Goal: Task Accomplishment & Management: Use online tool/utility

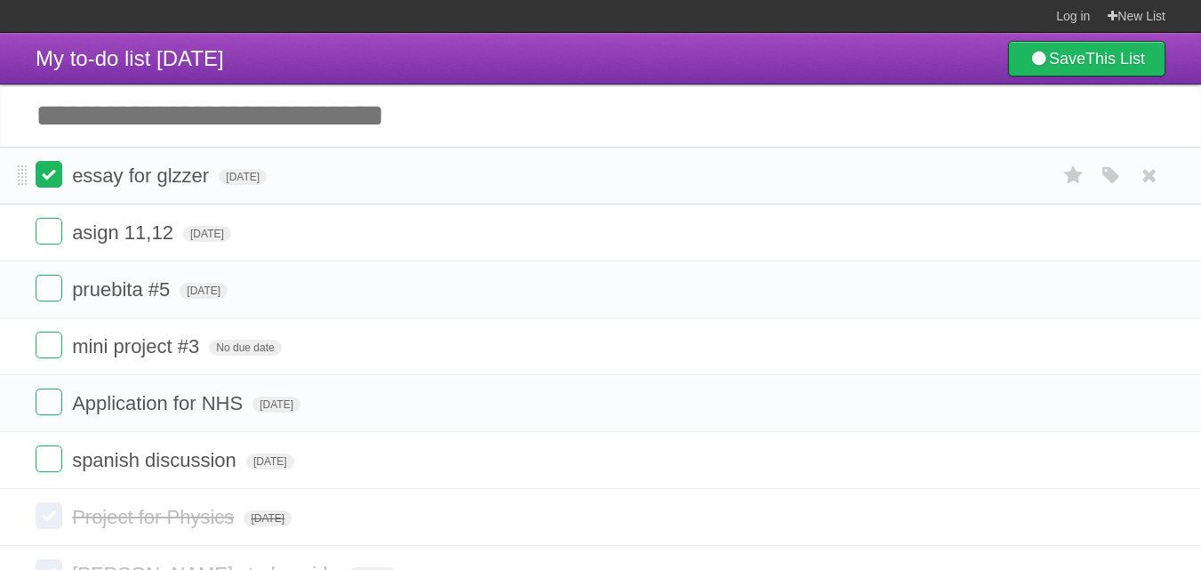
click at [43, 173] on label at bounding box center [49, 174] width 27 height 27
click at [57, 469] on label at bounding box center [49, 459] width 27 height 27
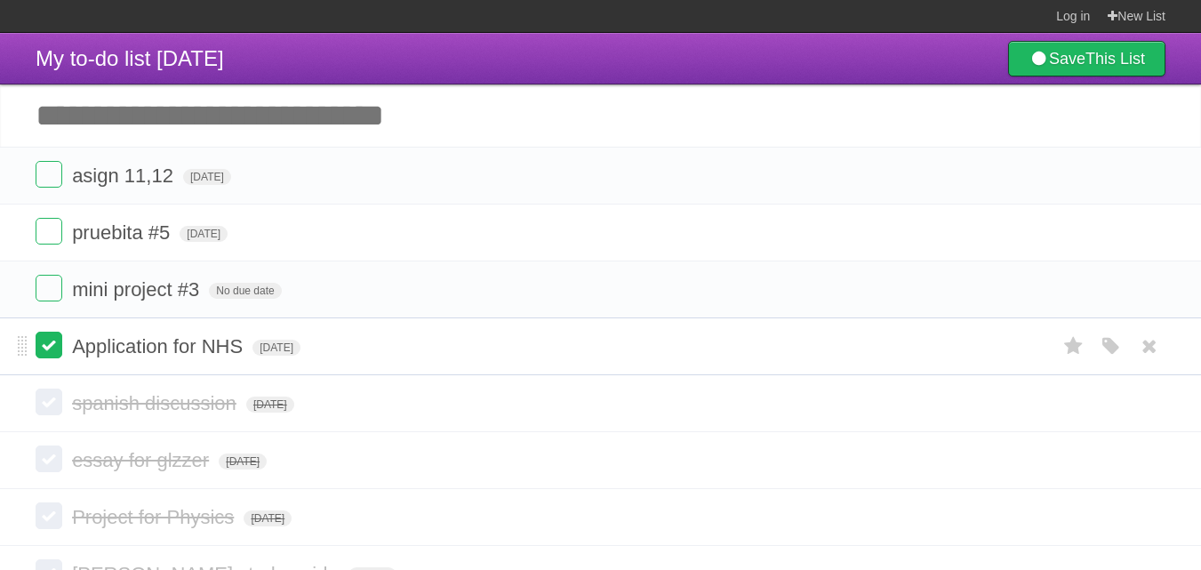
click at [57, 355] on label at bounding box center [49, 345] width 27 height 27
click at [52, 177] on label at bounding box center [49, 174] width 27 height 27
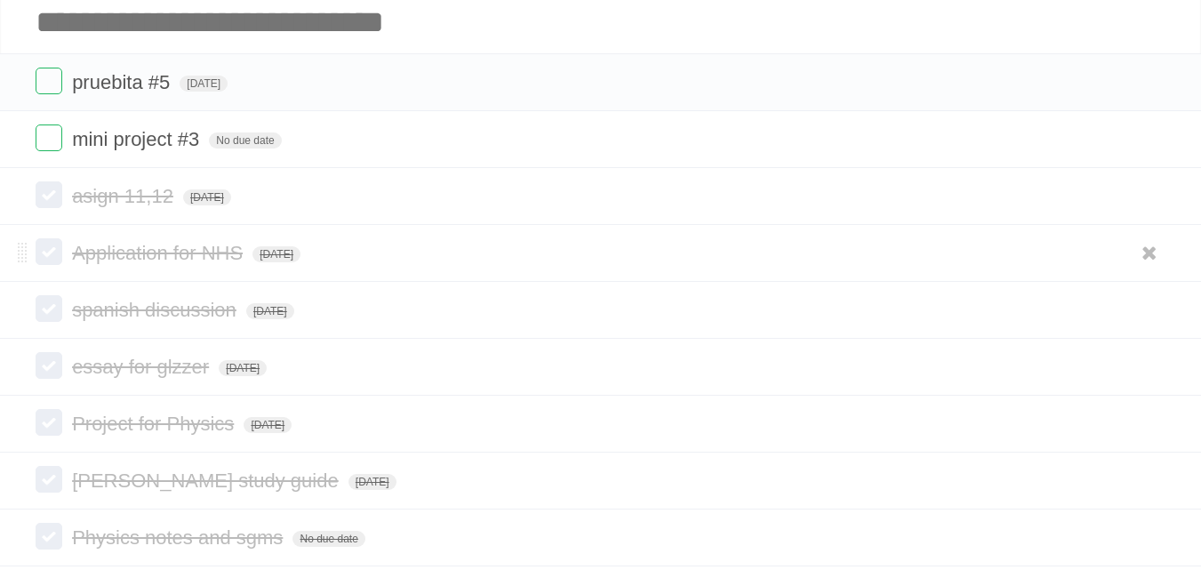
scroll to position [178, 0]
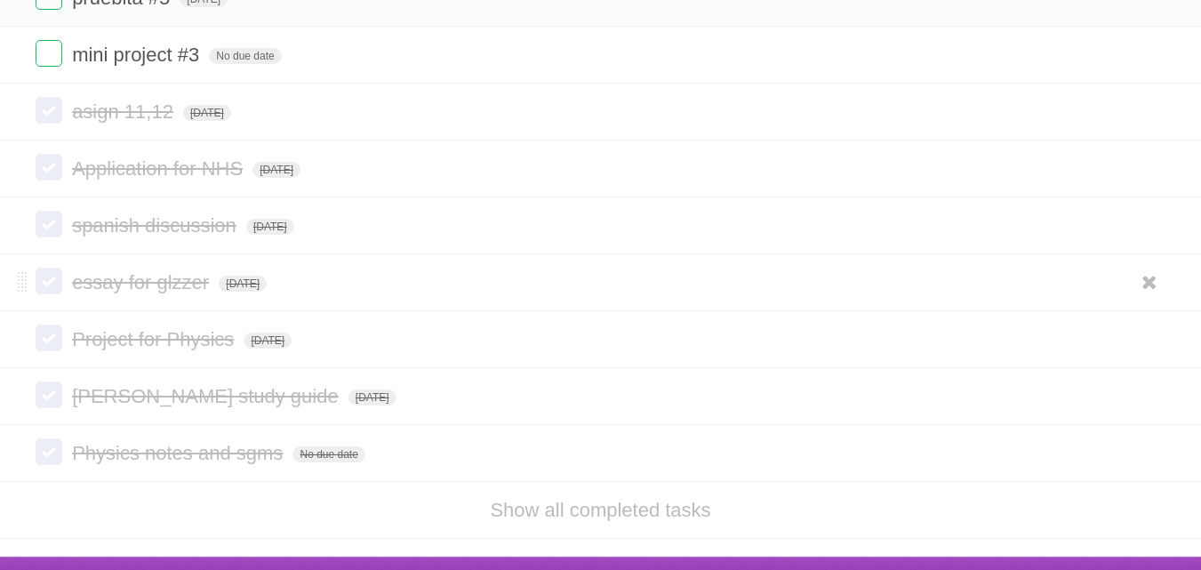
click at [58, 285] on label at bounding box center [49, 281] width 27 height 27
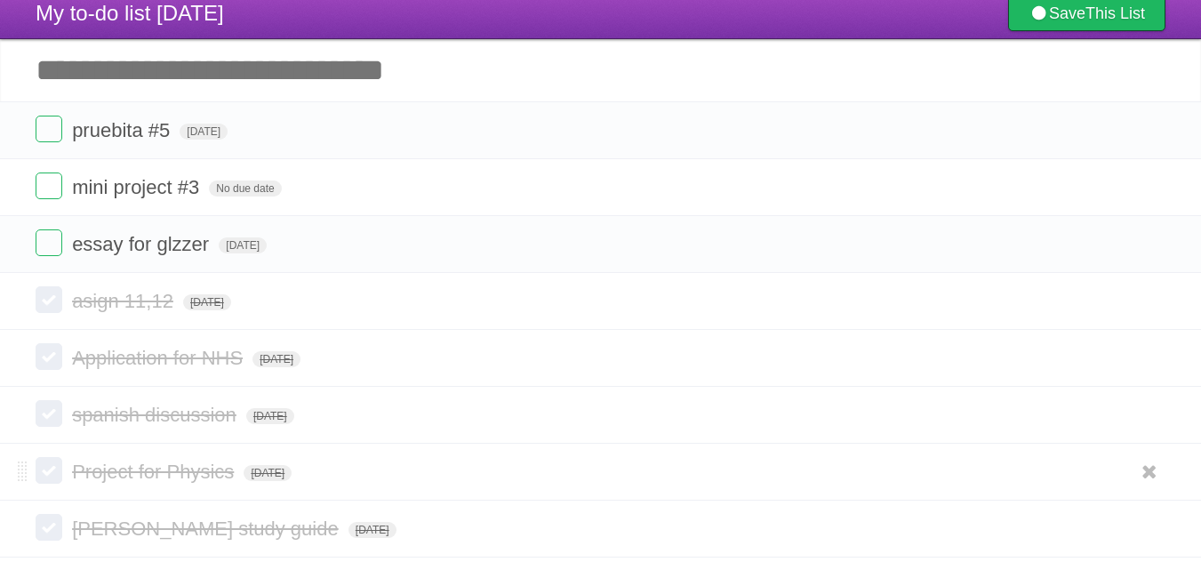
scroll to position [0, 0]
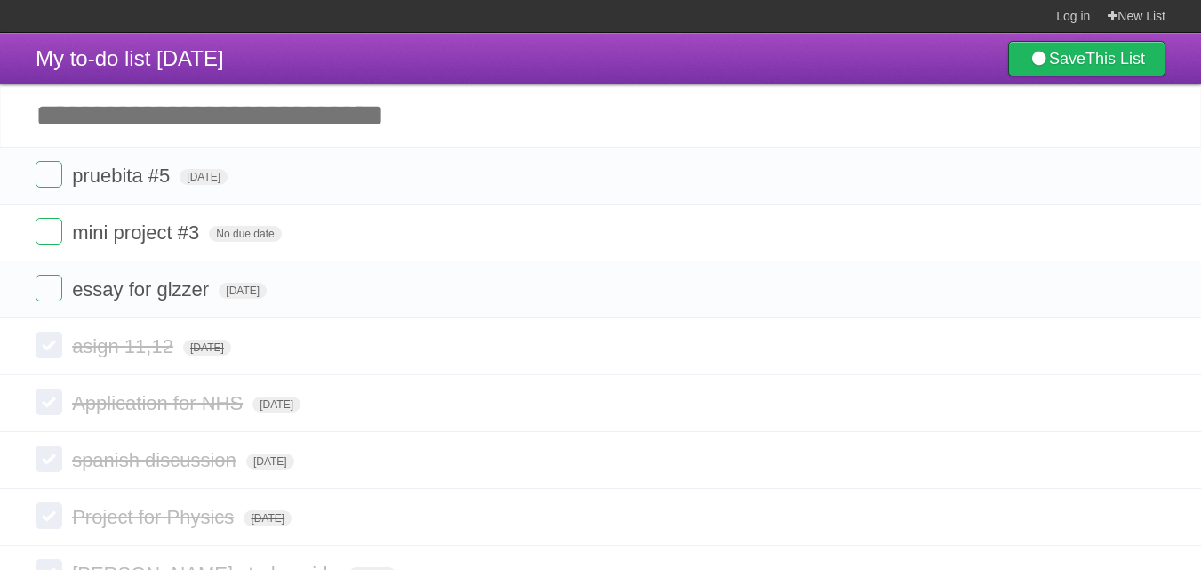
click at [228, 113] on input "Add another task" at bounding box center [600, 115] width 1201 height 62
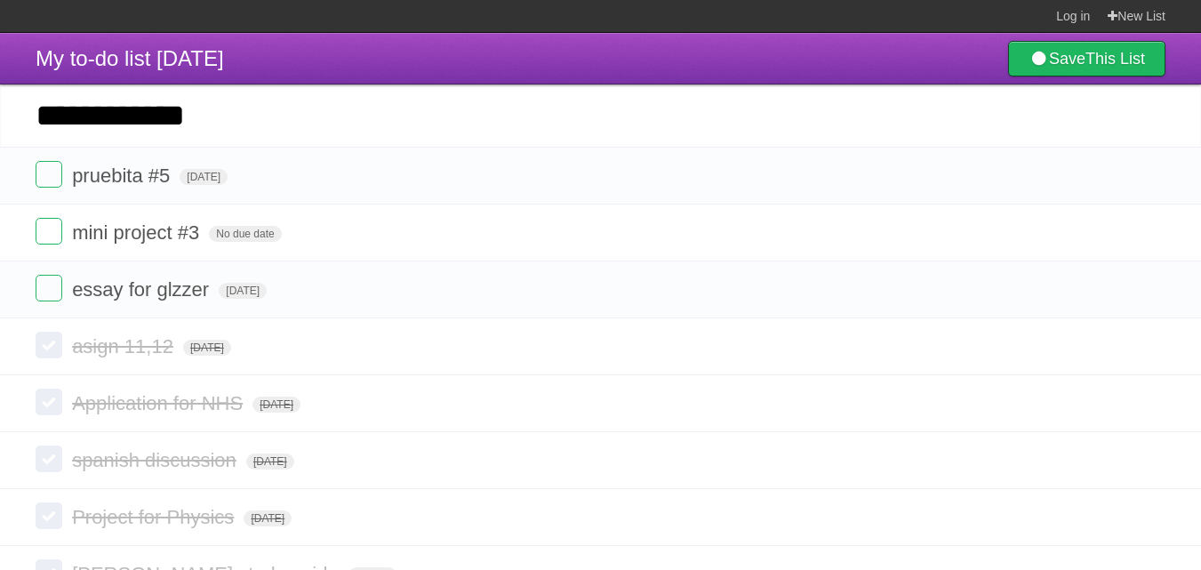
type input "**********"
click input "*********" at bounding box center [0, 0] width 0 height 0
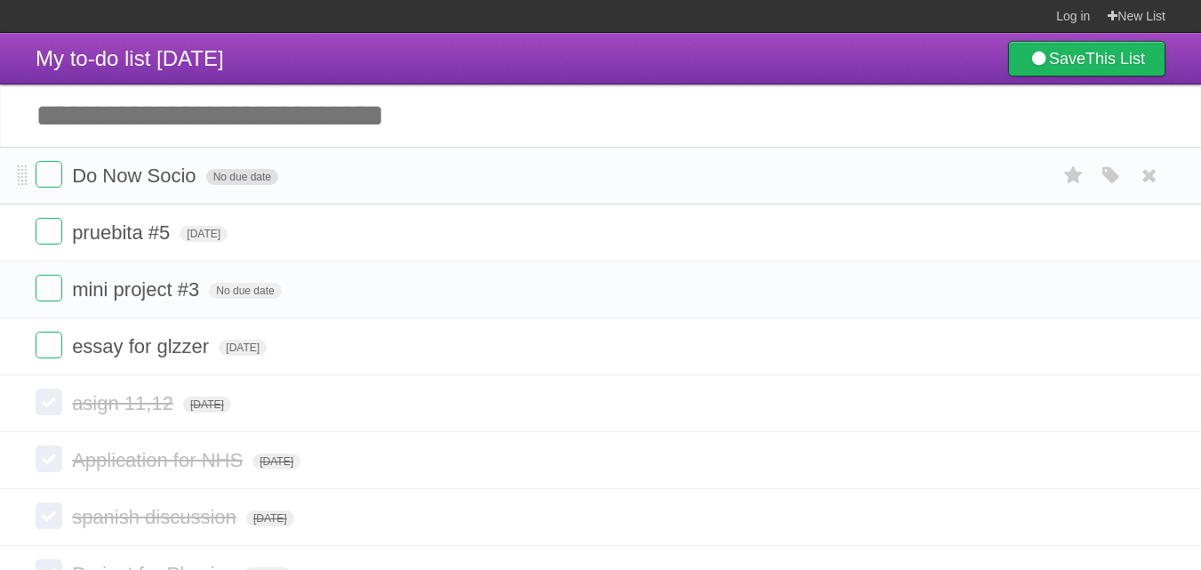
click at [253, 176] on span "No due date" at bounding box center [242, 177] width 72 height 16
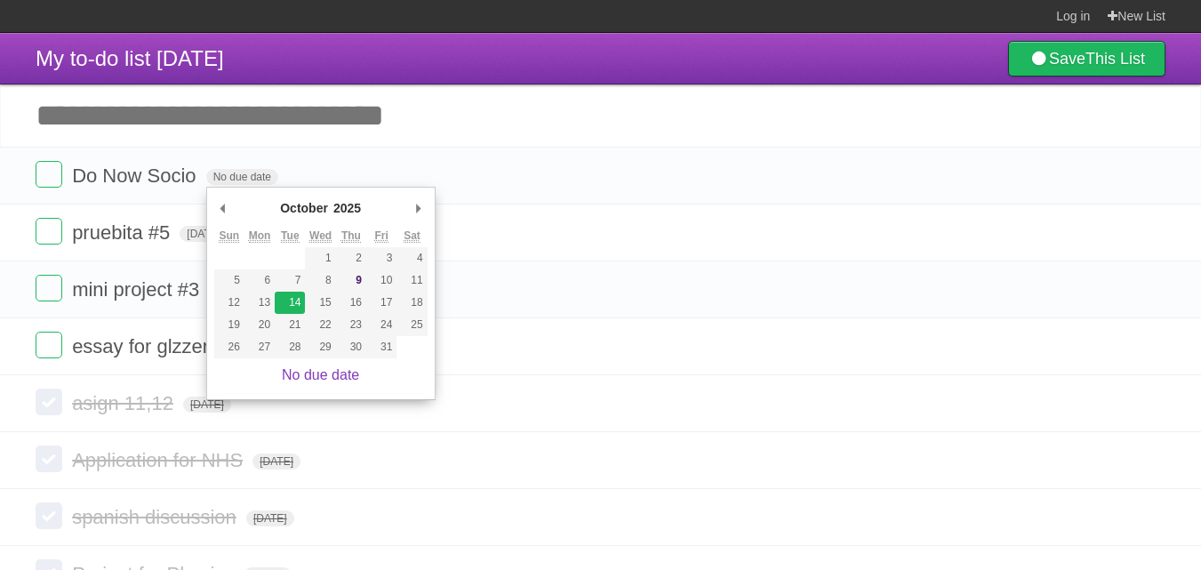
type span "Tue Oct 14 2025"
